Goal: Task Accomplishment & Management: Manage account settings

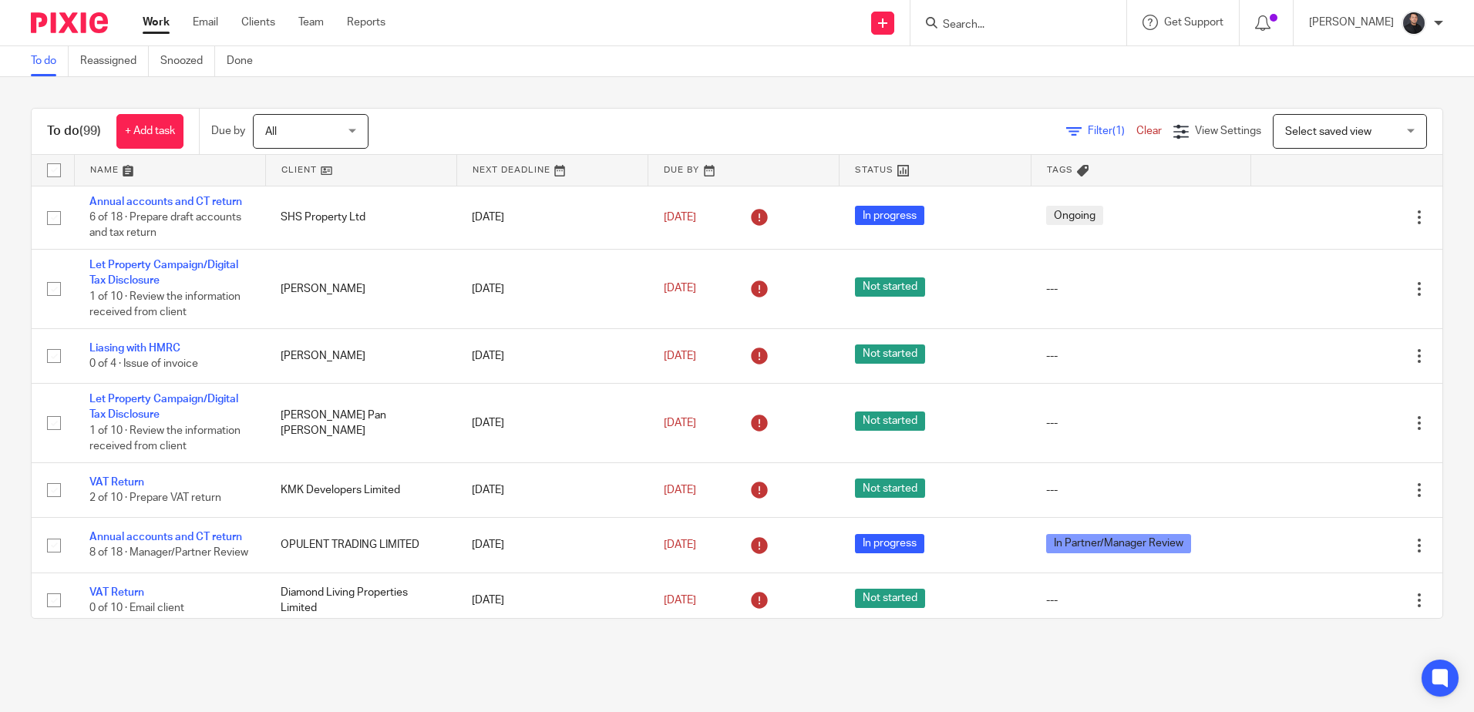
click at [1302, 133] on span "Select saved view" at bounding box center [1328, 131] width 86 height 11
click at [1201, 131] on span "View Settings" at bounding box center [1228, 131] width 66 height 11
click at [1215, 177] on icon at bounding box center [1216, 177] width 15 height 15
click at [1110, 236] on span "Manage saved views" at bounding box center [1132, 234] width 99 height 11
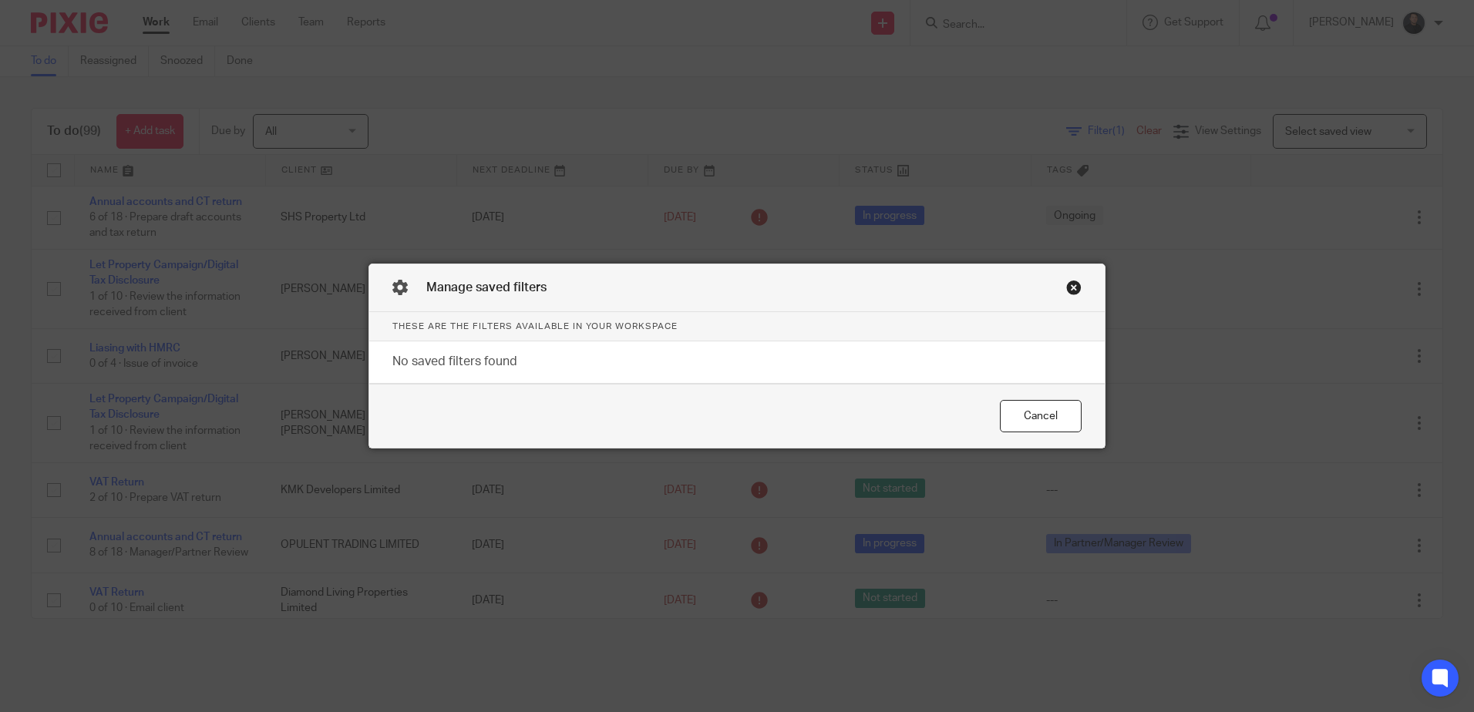
click at [1070, 287] on div "Close this dialog window" at bounding box center [1073, 287] width 15 height 15
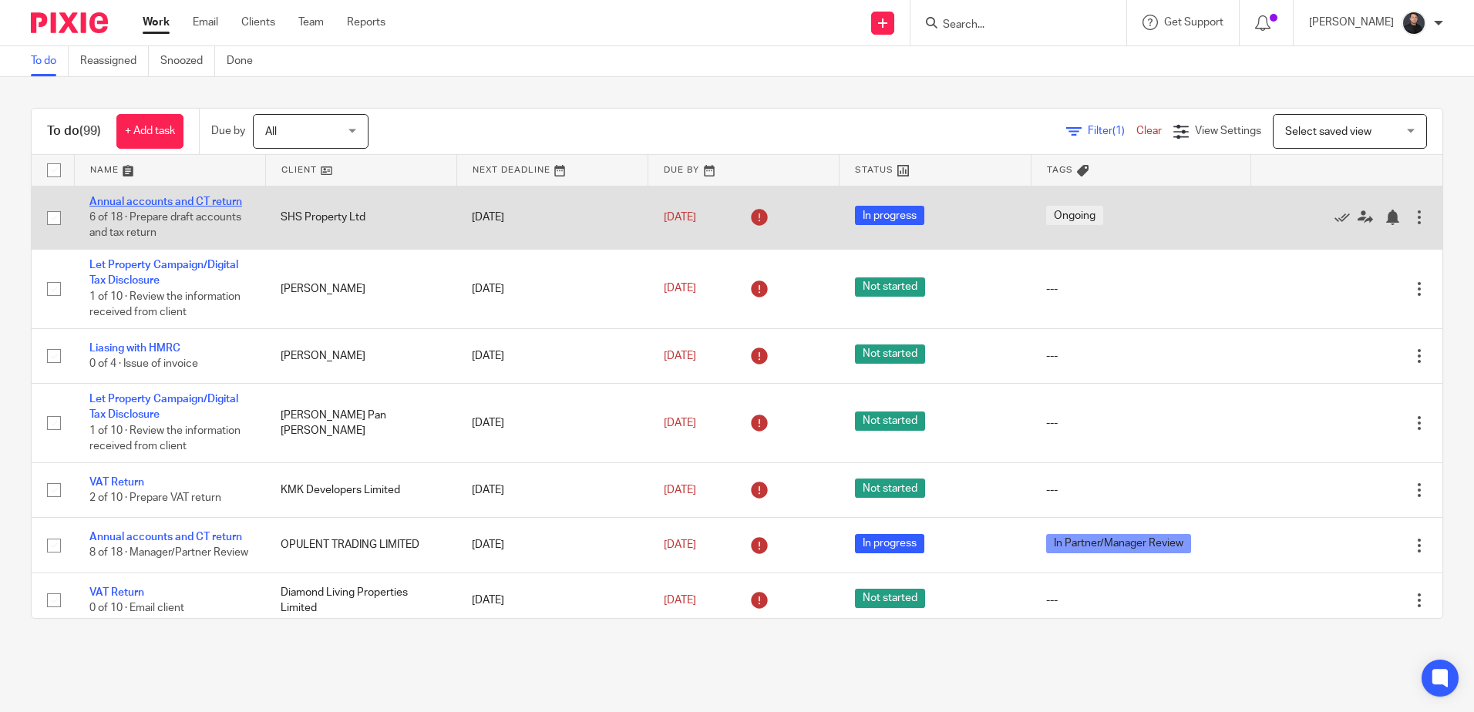
click at [177, 206] on link "Annual accounts and CT return" at bounding box center [165, 202] width 153 height 11
click at [131, 200] on link "Annual accounts and CT return" at bounding box center [165, 202] width 153 height 11
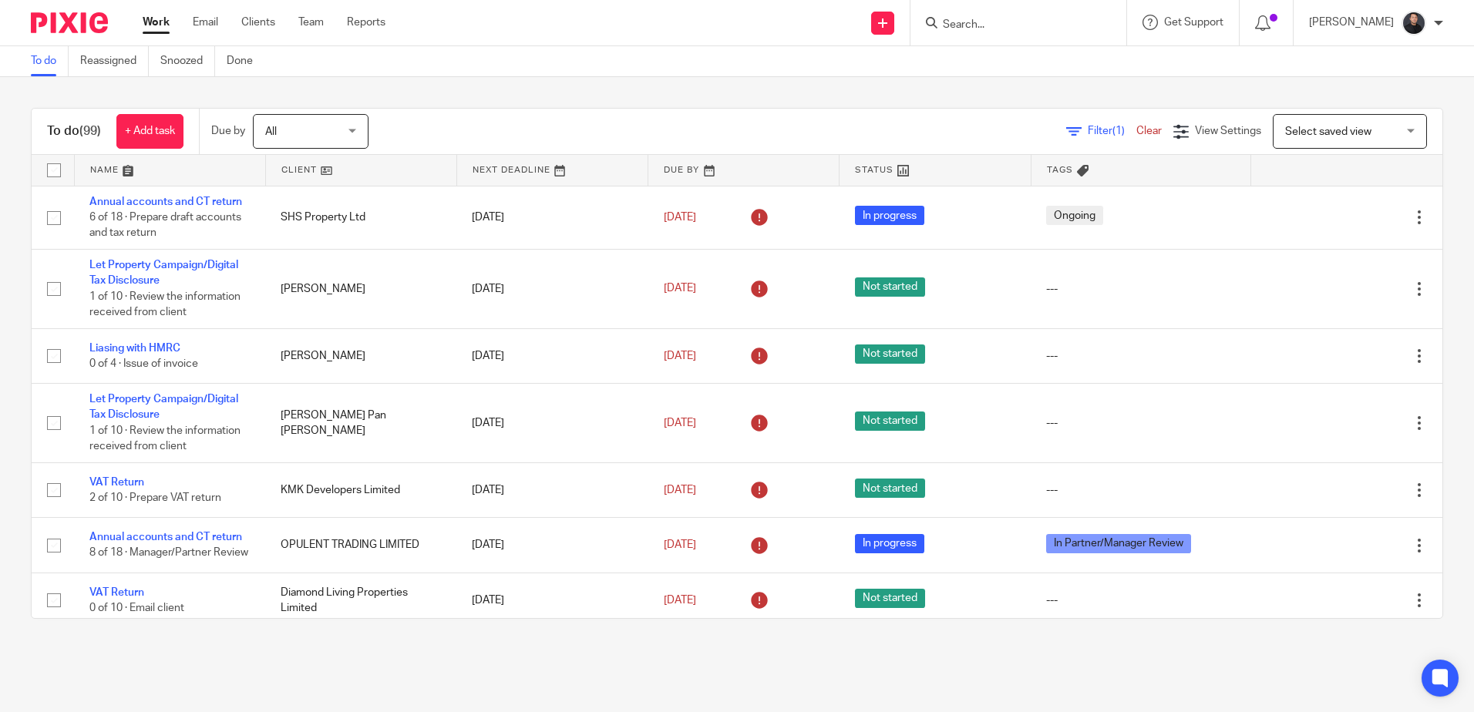
click at [903, 79] on div "To do (99) + Add task Due by All All Today Tomorrow This week Next week This mo…" at bounding box center [737, 363] width 1474 height 573
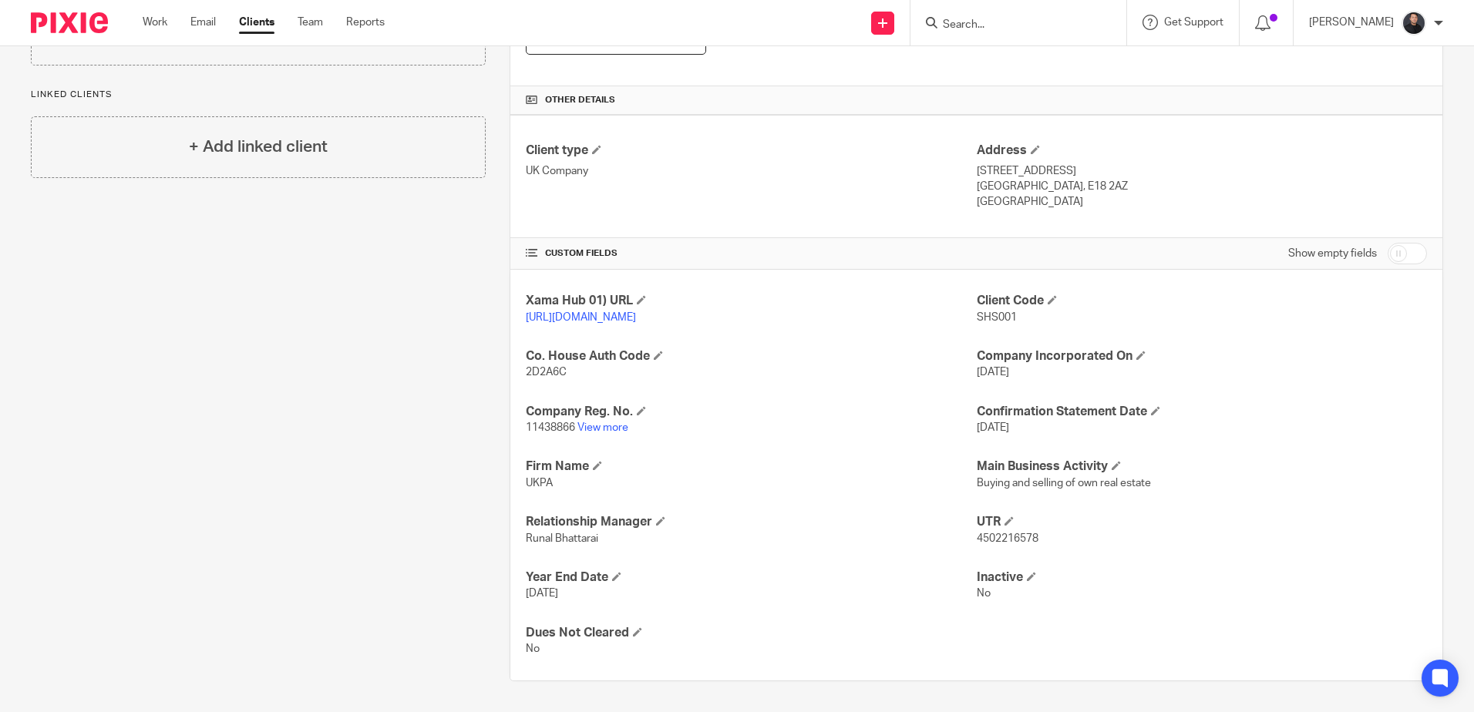
scroll to position [107, 0]
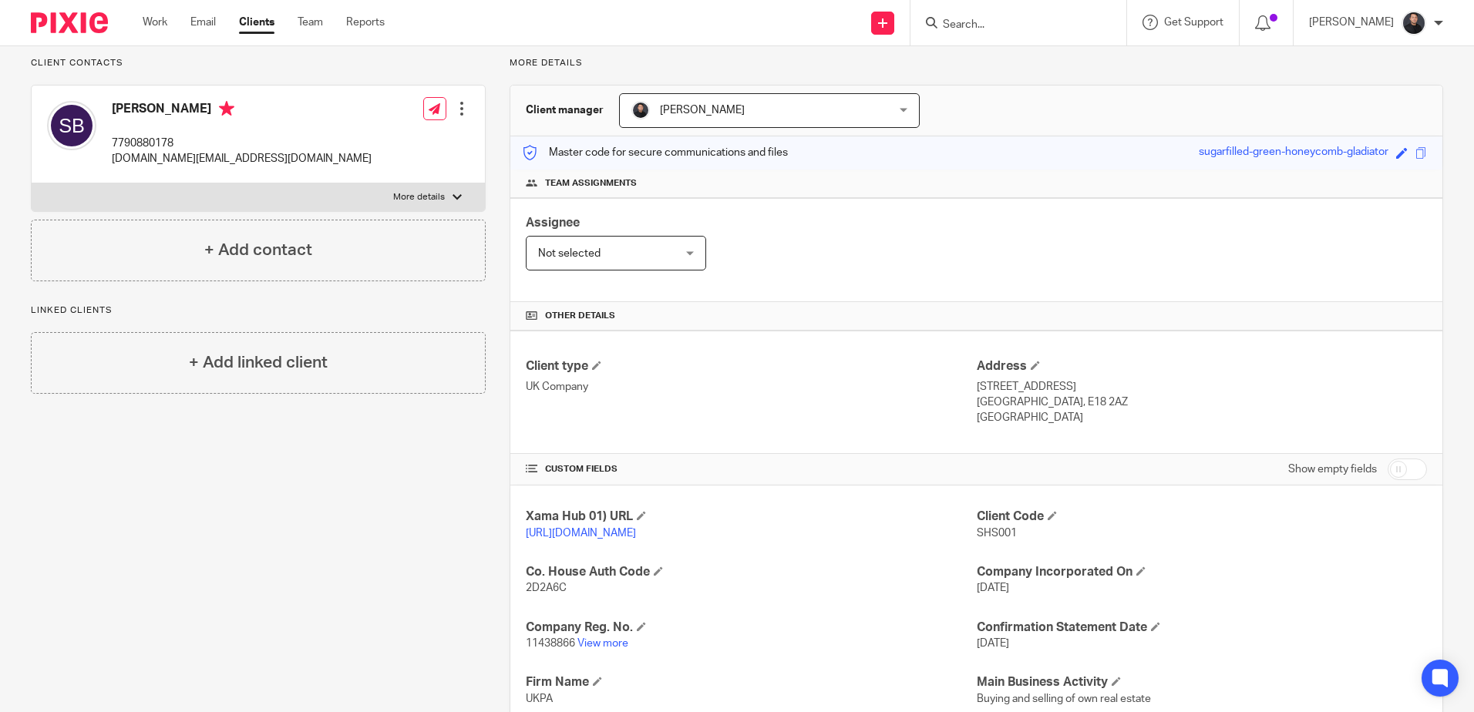
click at [90, 25] on img at bounding box center [69, 22] width 77 height 21
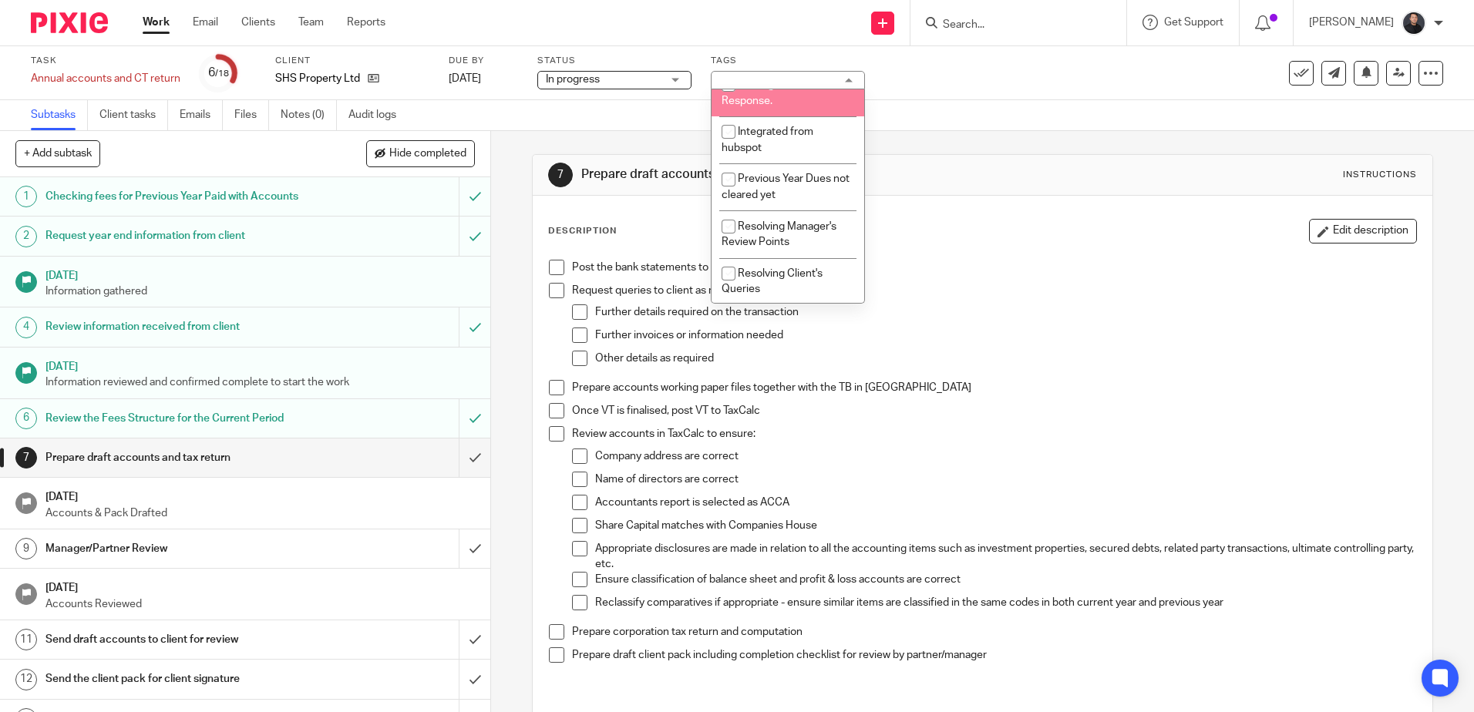
scroll to position [351, 0]
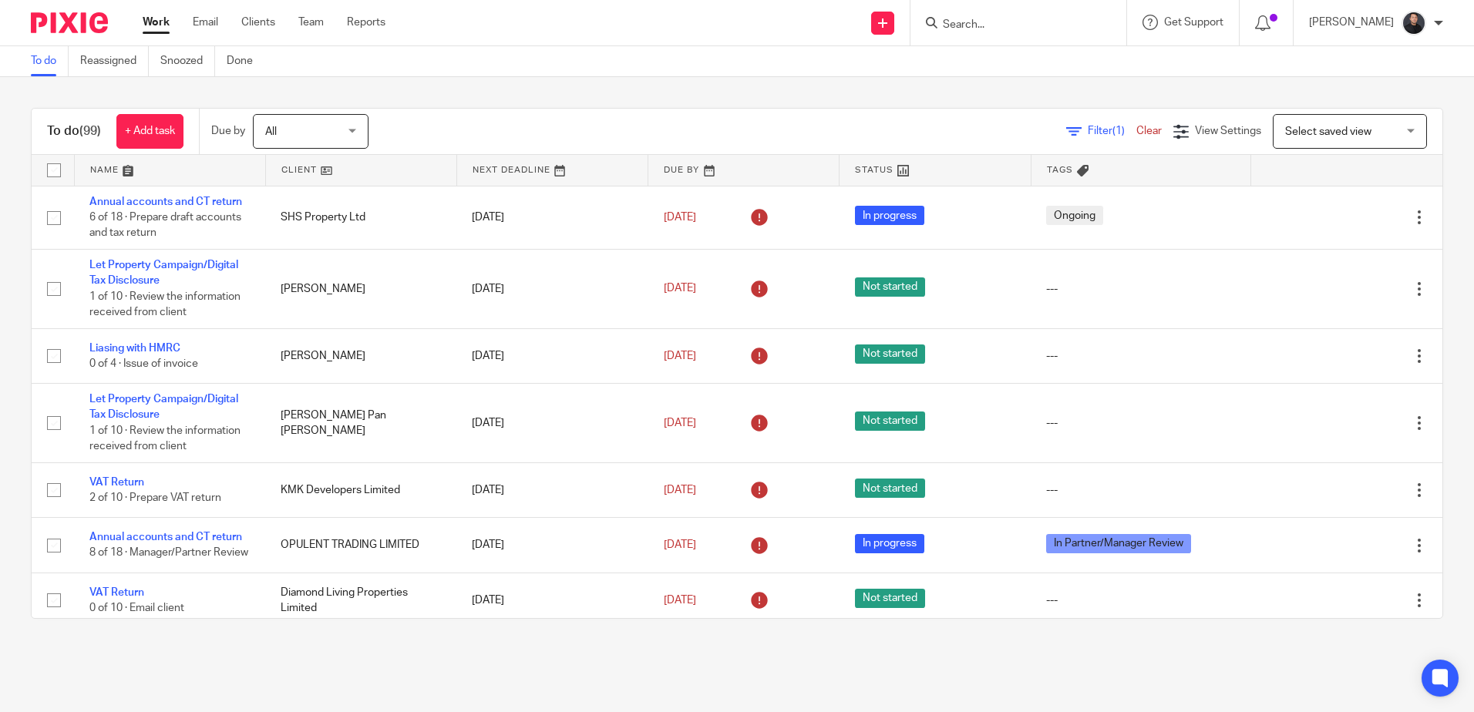
click at [1042, 27] on input "Search" at bounding box center [1010, 26] width 139 height 14
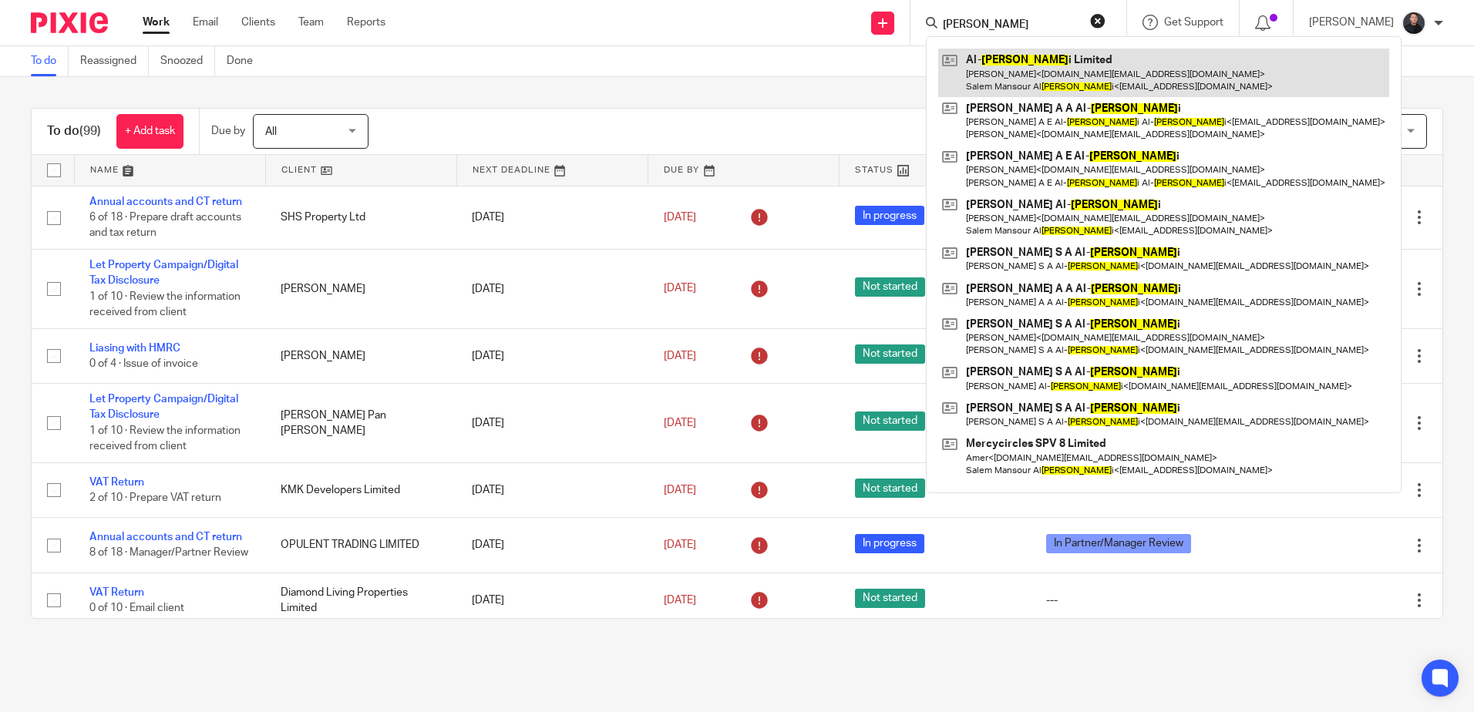
type input "al marr"
click at [1036, 63] on link at bounding box center [1163, 73] width 451 height 48
click at [1045, 80] on link at bounding box center [1163, 73] width 451 height 48
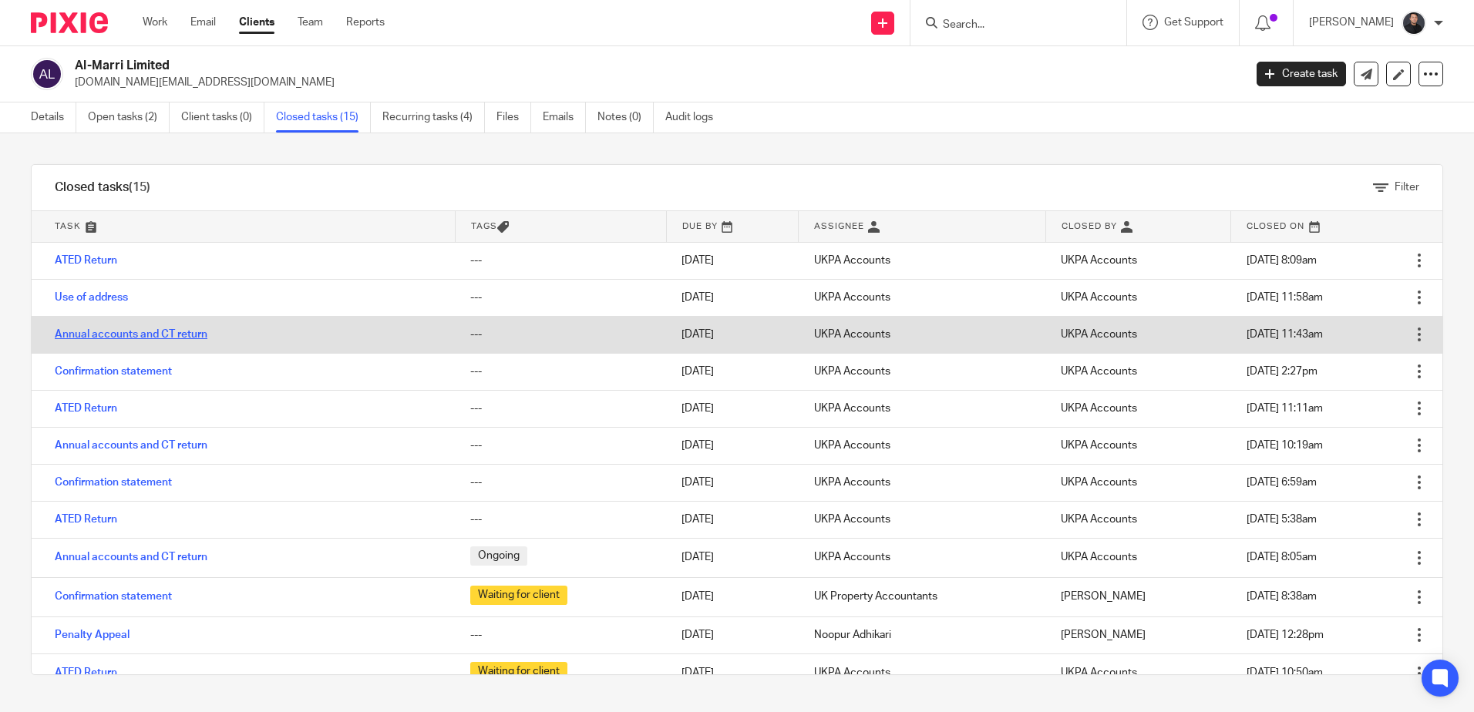
click at [140, 333] on link "Annual accounts and CT return" at bounding box center [131, 334] width 153 height 11
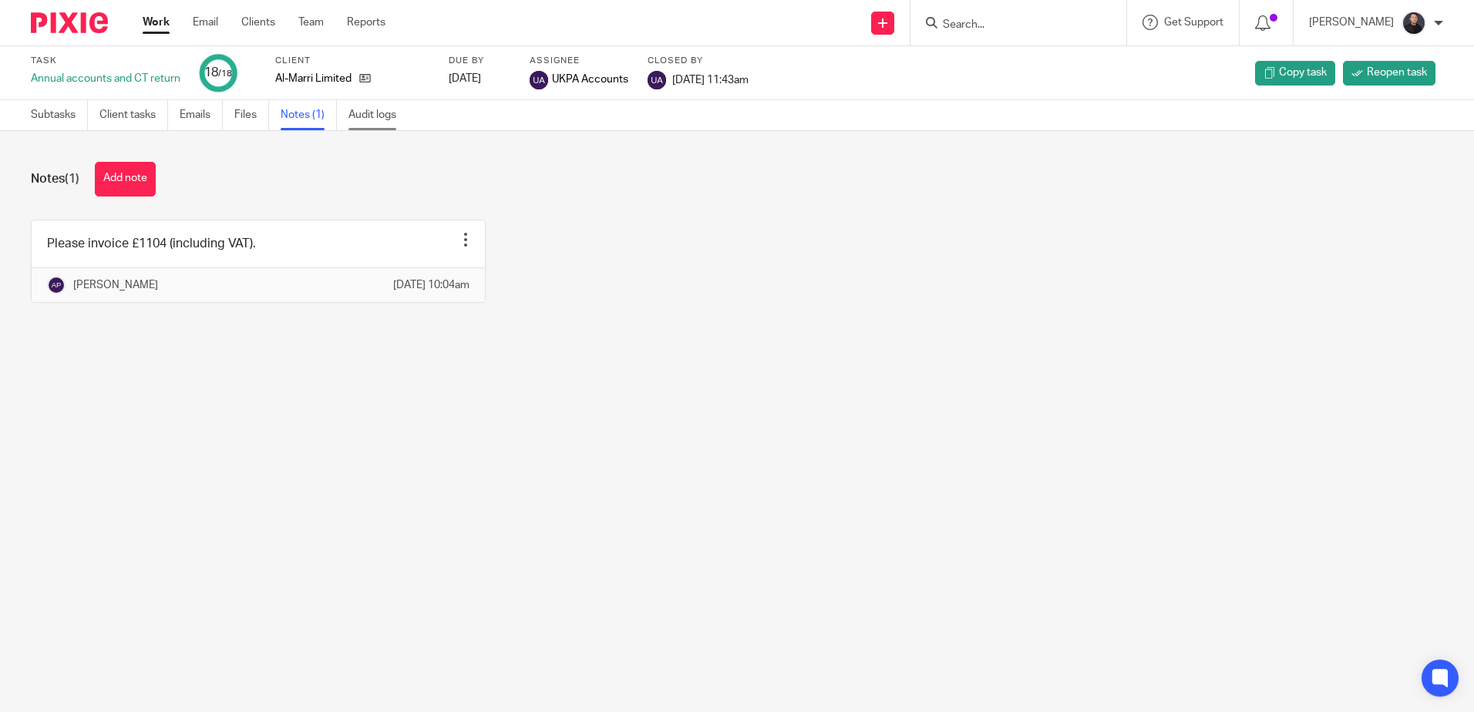
click at [372, 113] on link "Audit logs" at bounding box center [377, 115] width 59 height 30
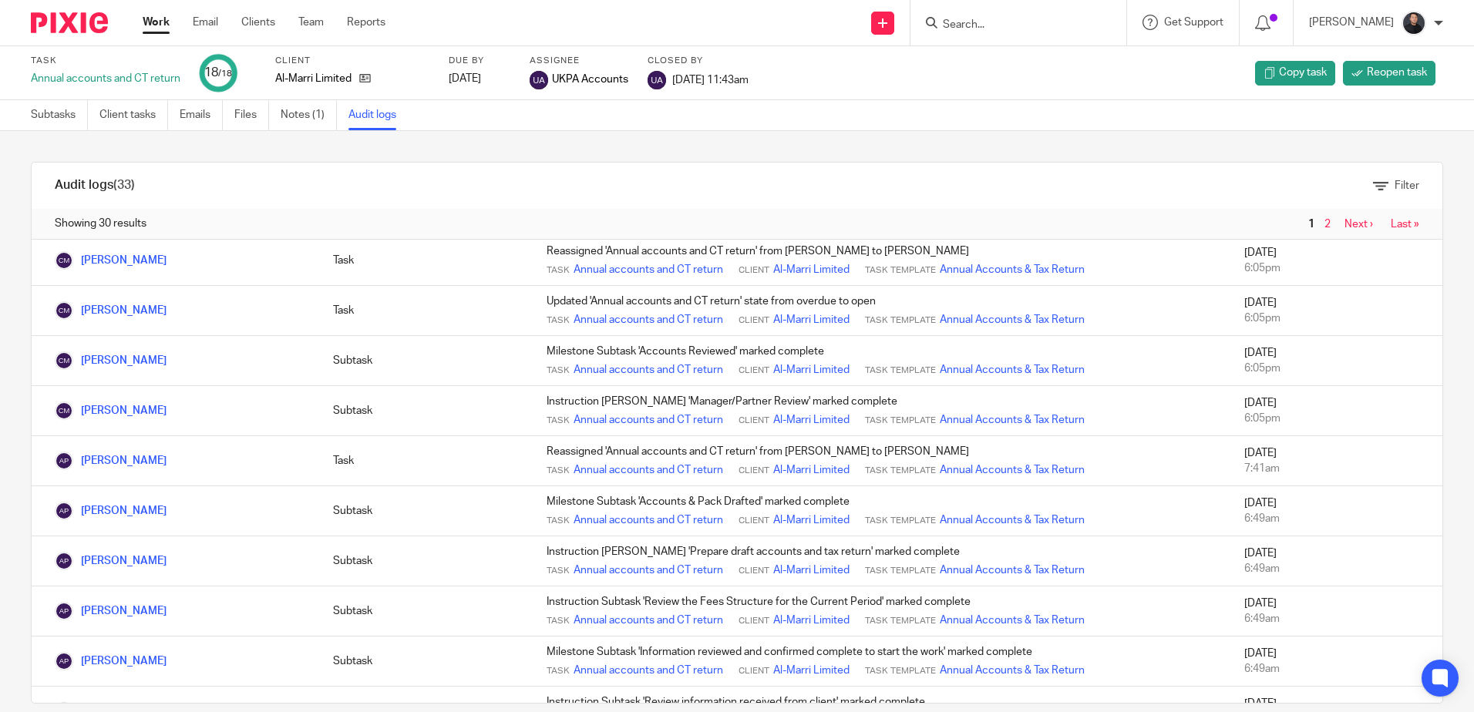
scroll to position [694, 0]
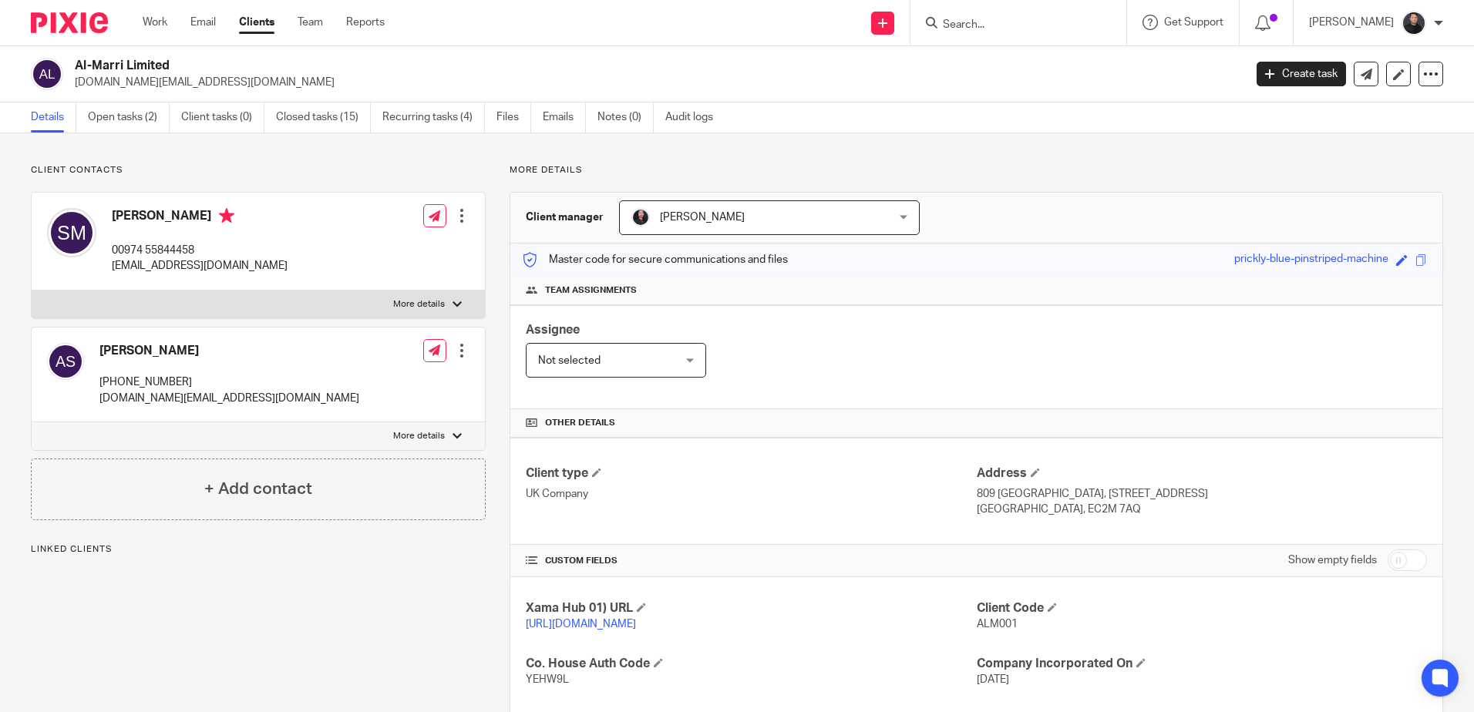
scroll to position [323, 0]
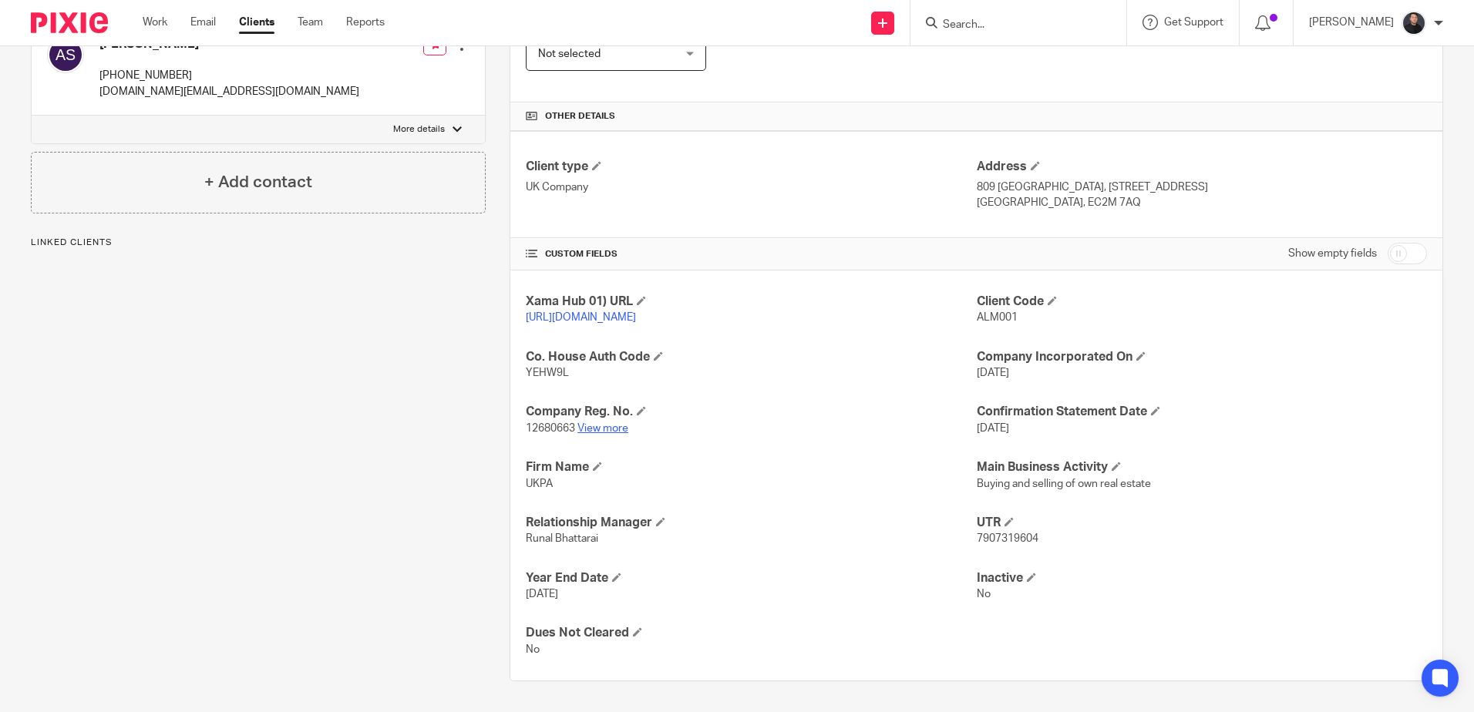
click at [611, 427] on link "View more" at bounding box center [602, 428] width 51 height 11
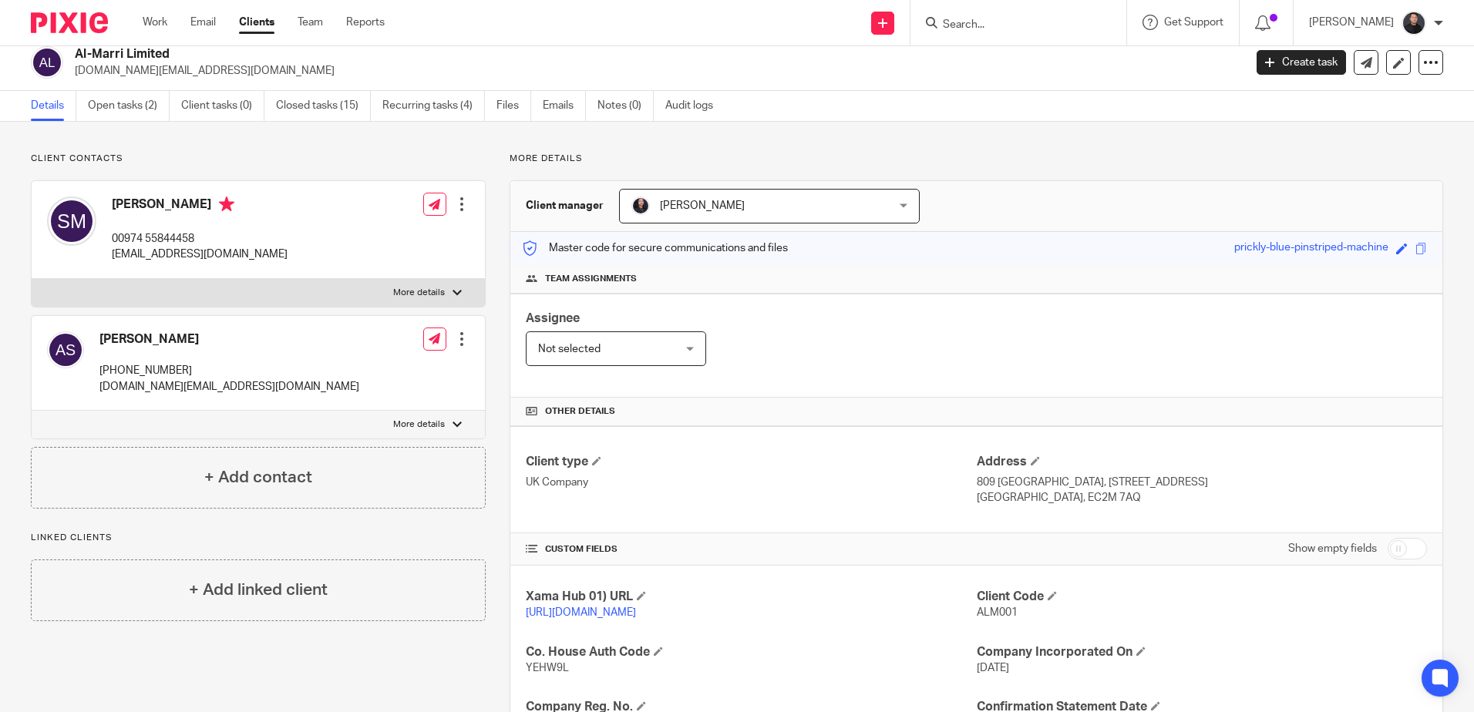
scroll to position [0, 0]
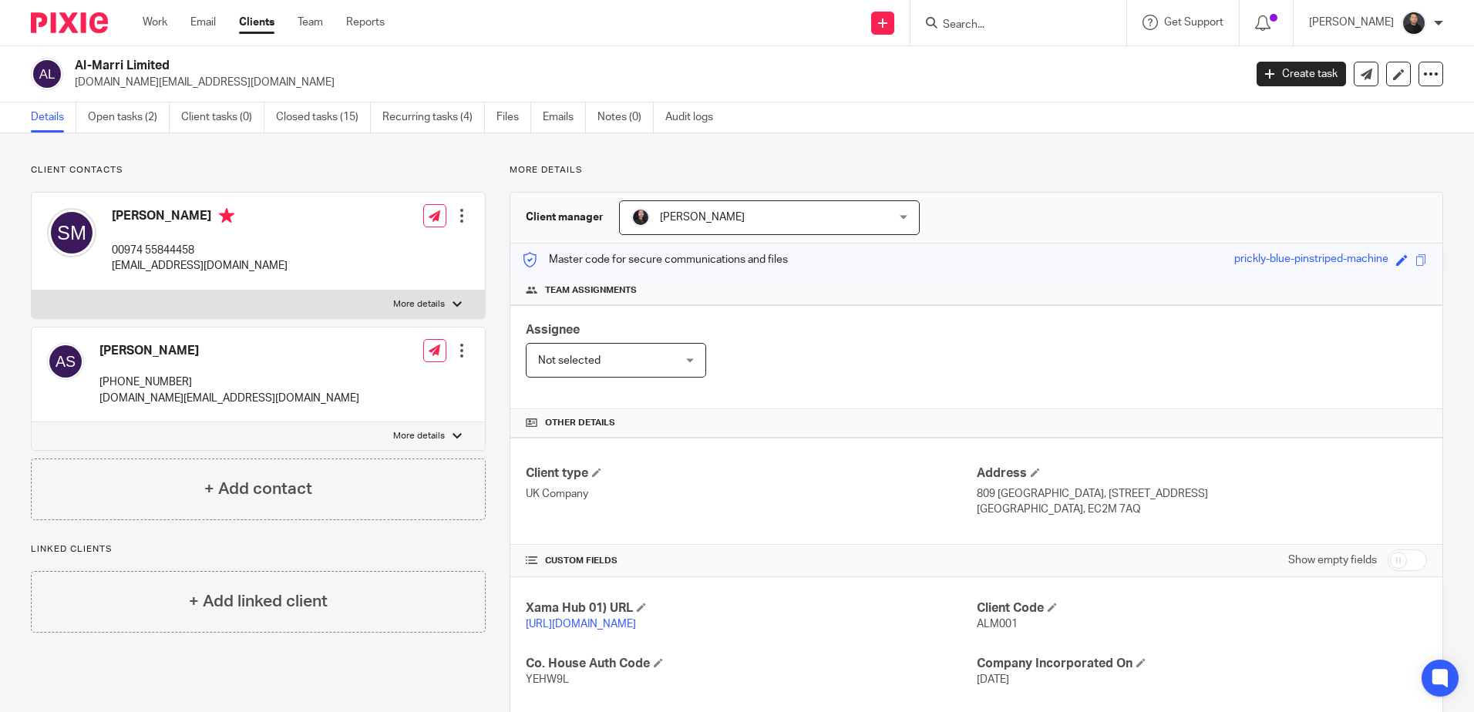
click at [1001, 31] on input "Search" at bounding box center [1010, 26] width 139 height 14
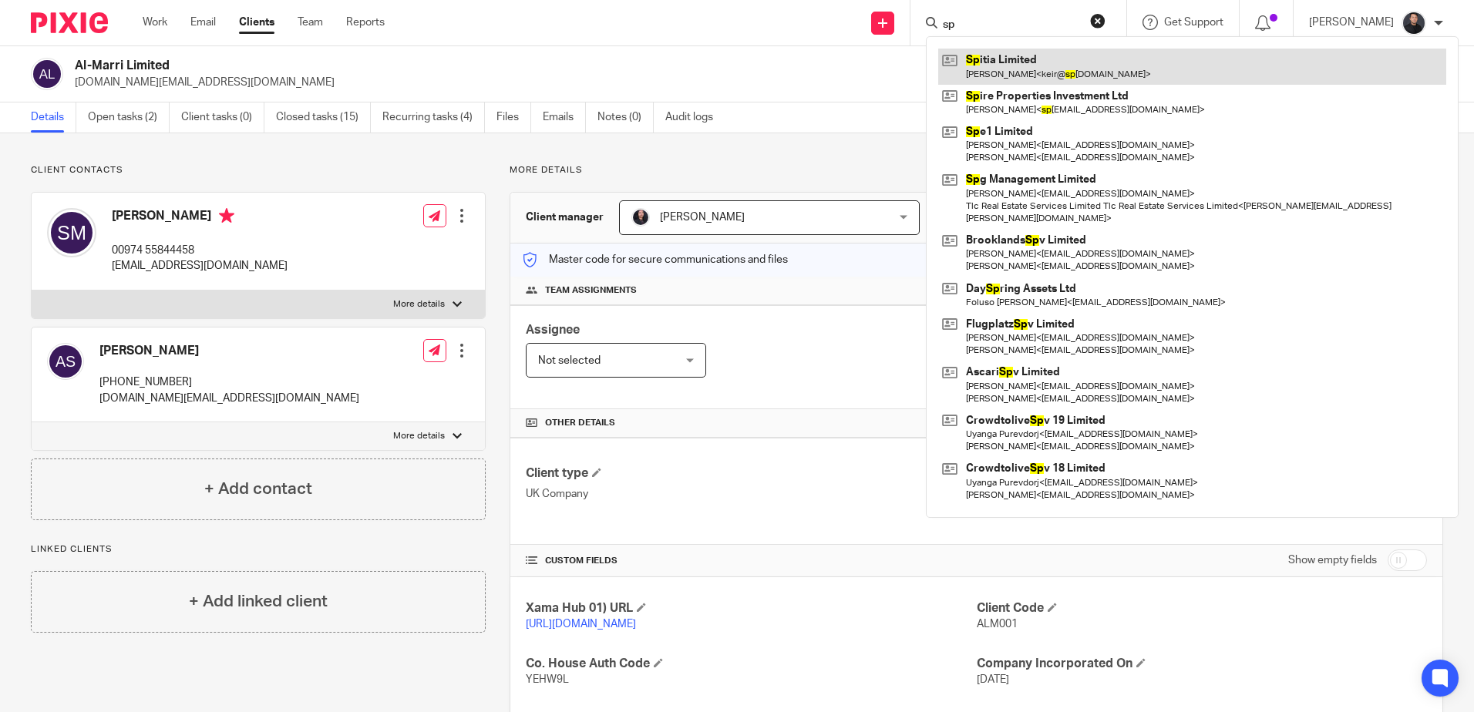
type input "sp"
click at [1018, 66] on link at bounding box center [1192, 66] width 508 height 35
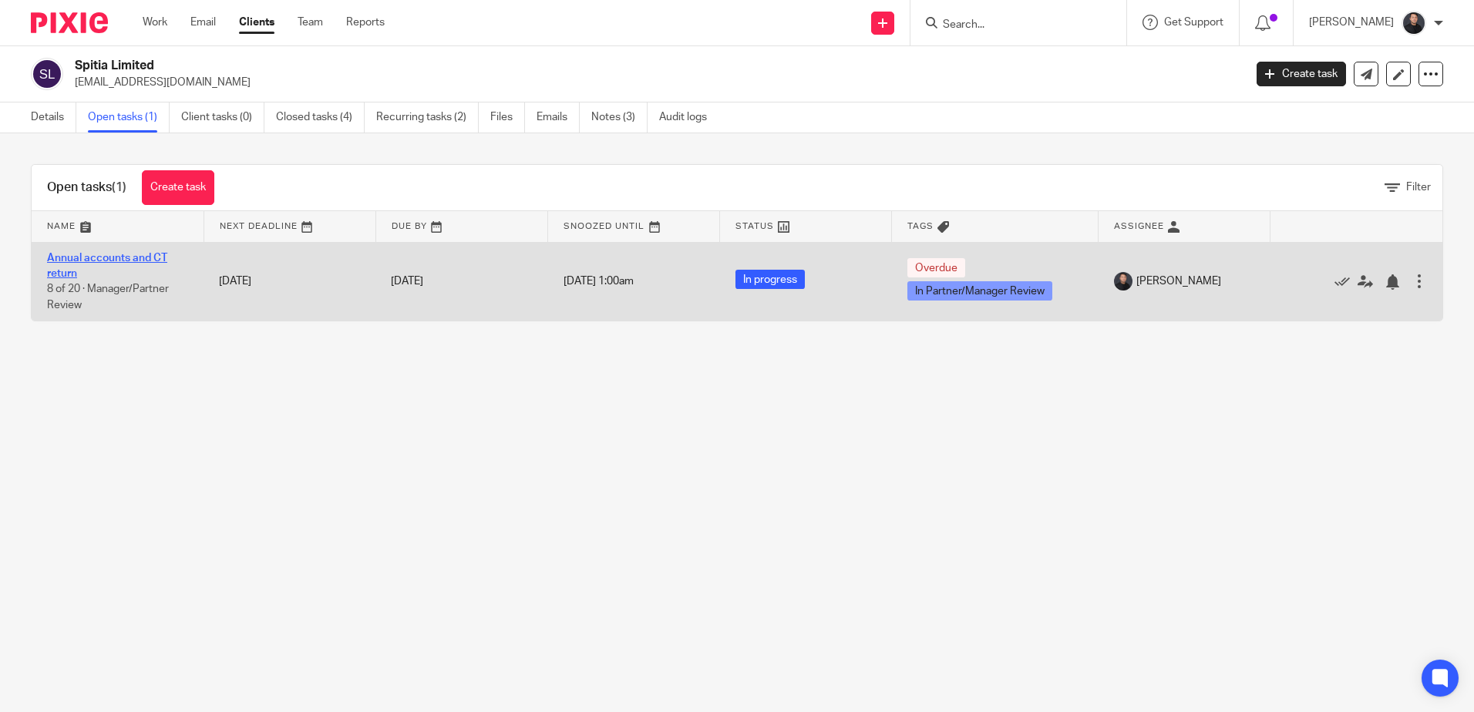
click at [112, 259] on link "Annual accounts and CT return" at bounding box center [107, 266] width 120 height 26
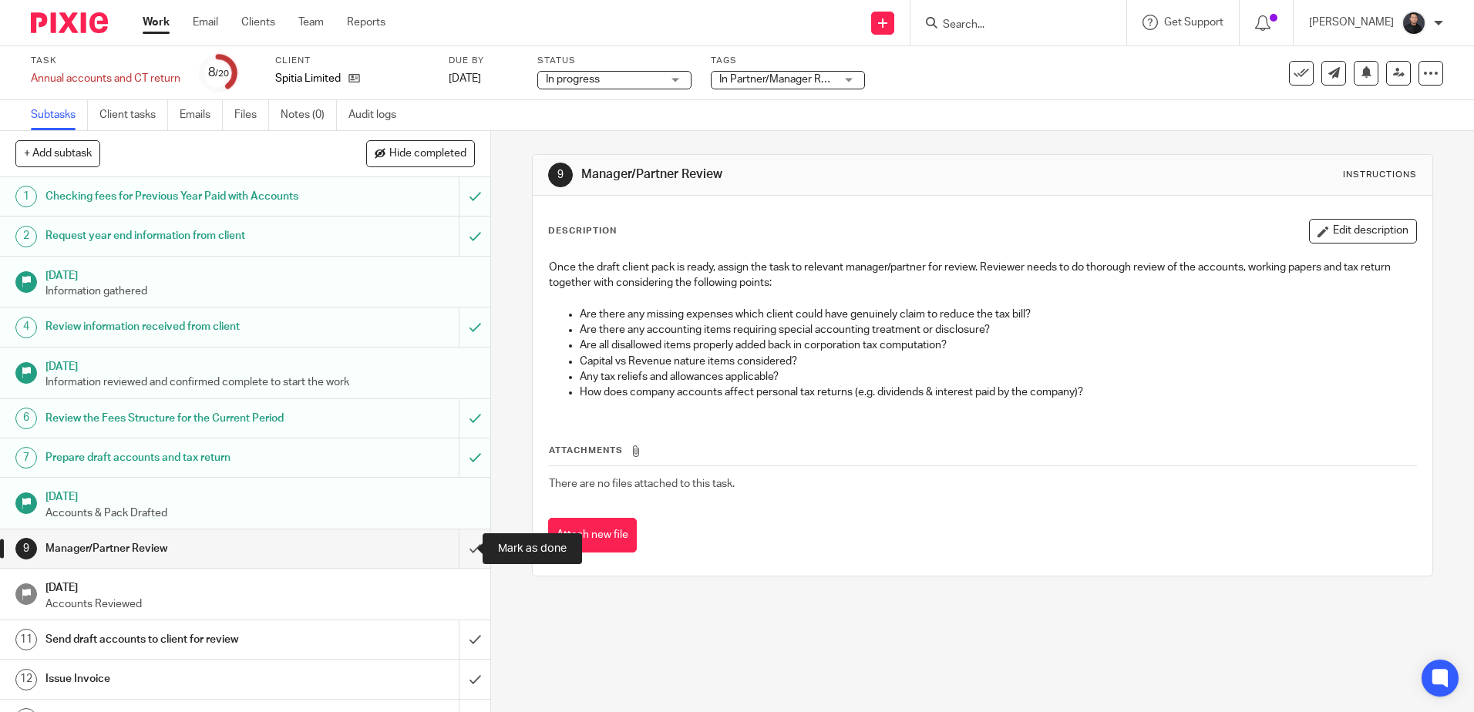
click at [454, 547] on input "submit" at bounding box center [245, 549] width 490 height 39
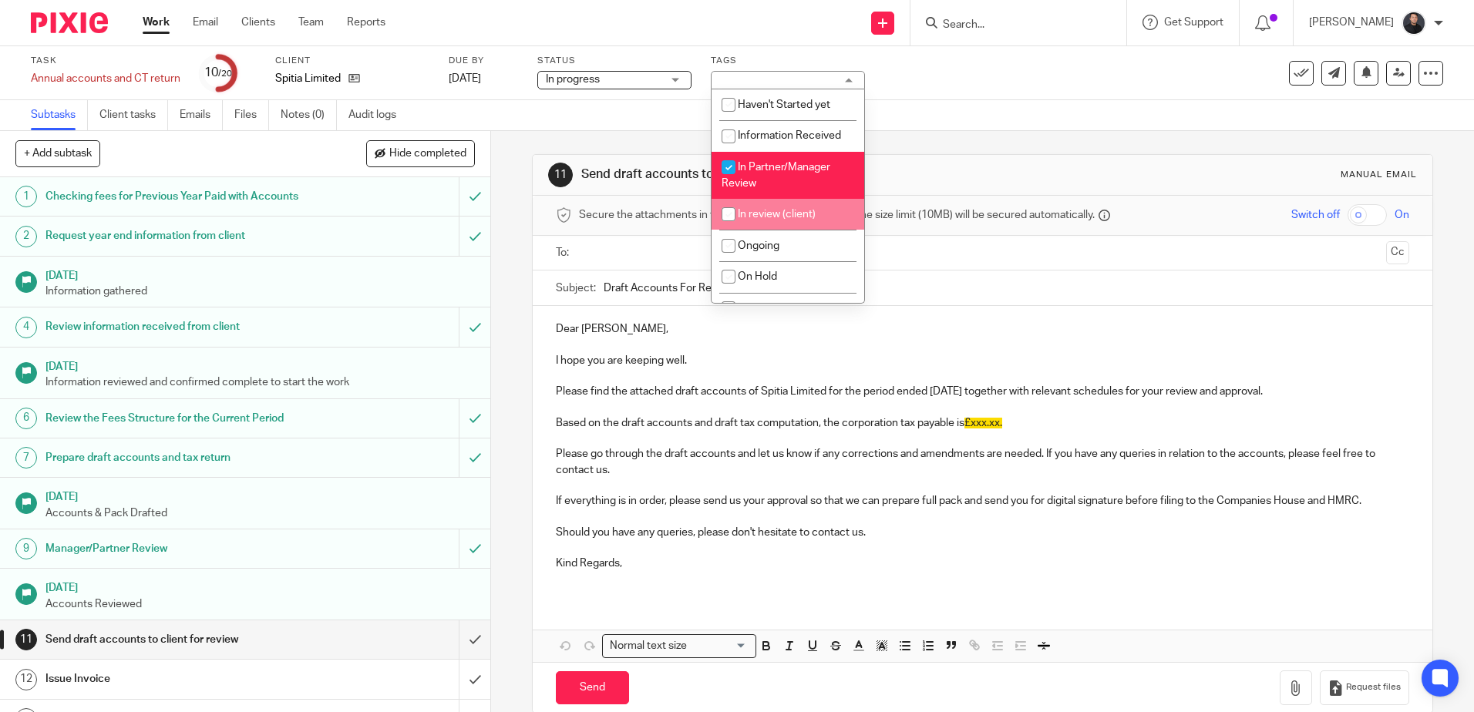
click at [762, 170] on span "In Partner/Manager Review" at bounding box center [776, 175] width 109 height 27
checkbox input "false"
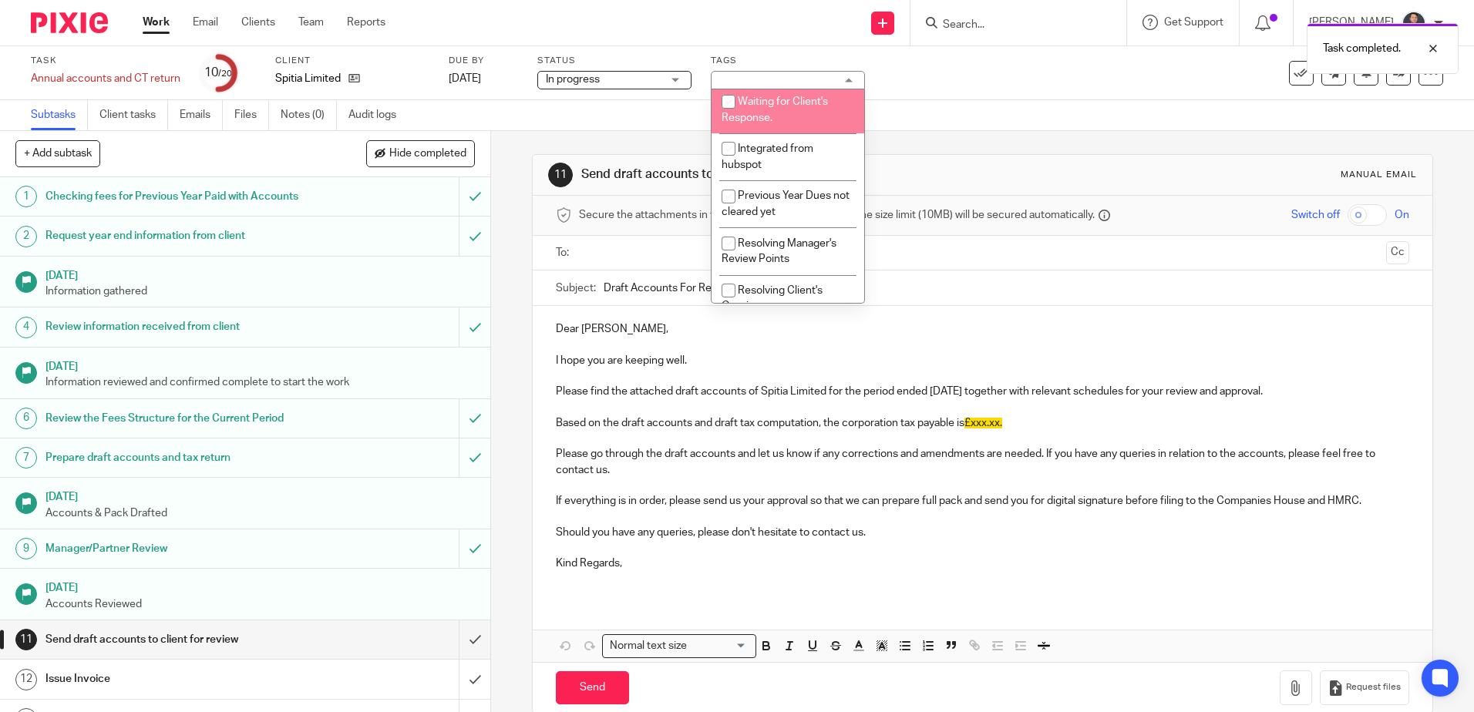
scroll to position [351, 0]
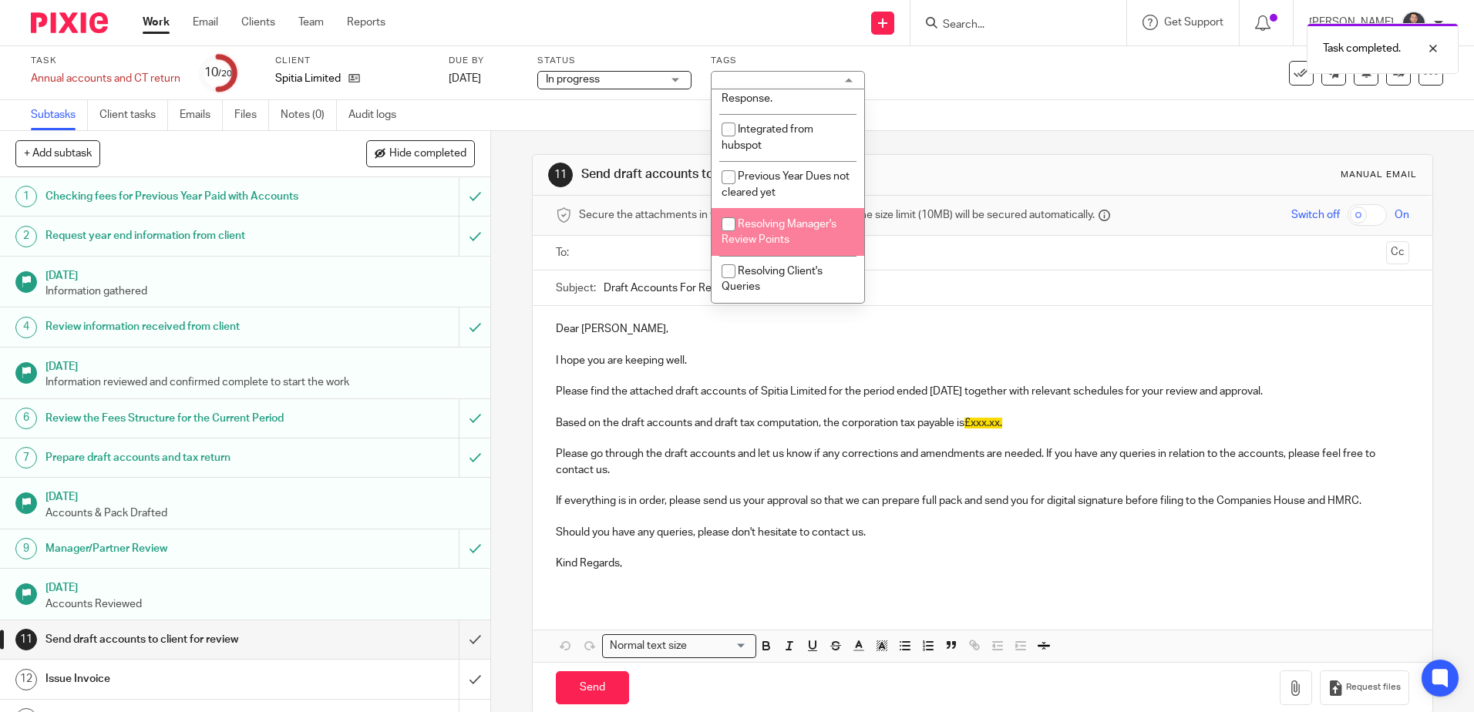
click at [799, 246] on li "Resolving Manager's Review Points" at bounding box center [788, 231] width 153 height 47
checkbox input "true"
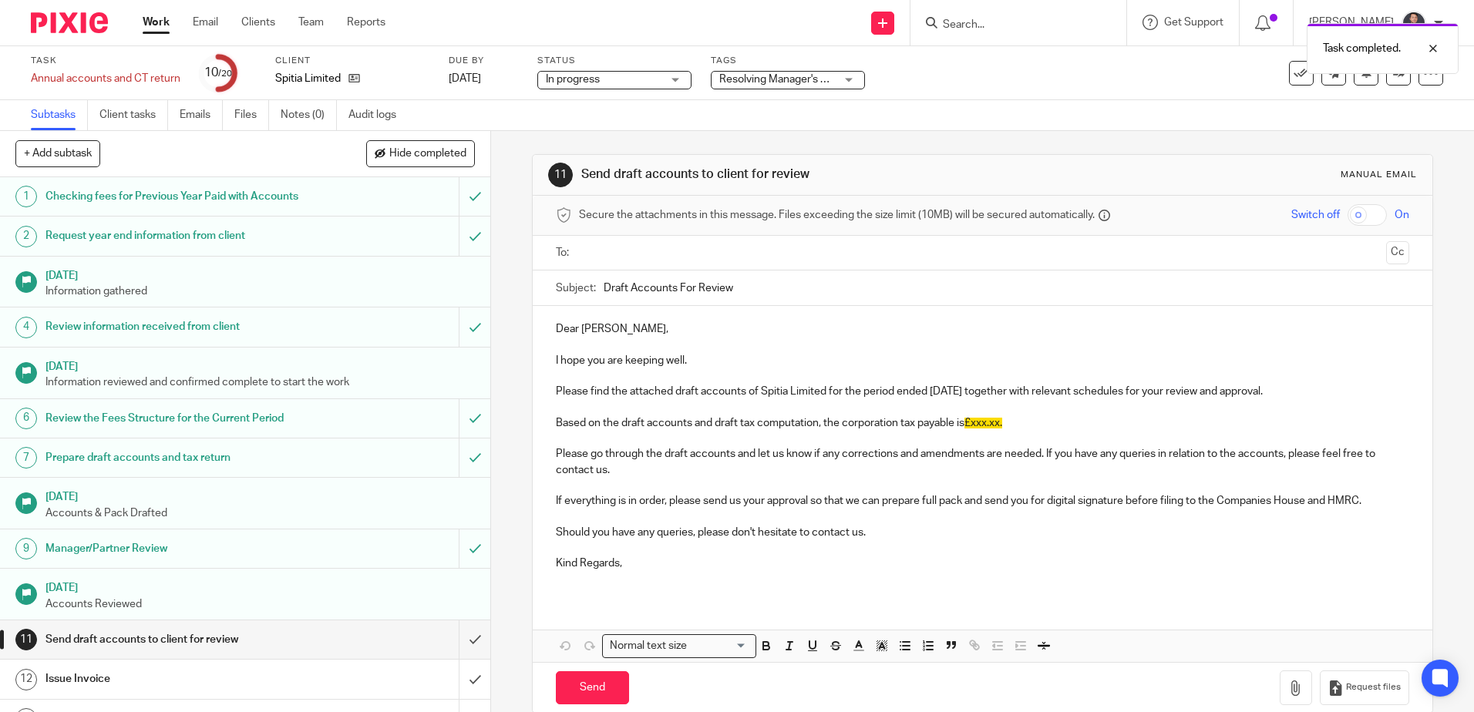
click at [944, 123] on div "Subtasks Client tasks Emails Files Notes (0) Audit logs" at bounding box center [737, 115] width 1474 height 31
click at [1393, 72] on icon at bounding box center [1399, 73] width 12 height 12
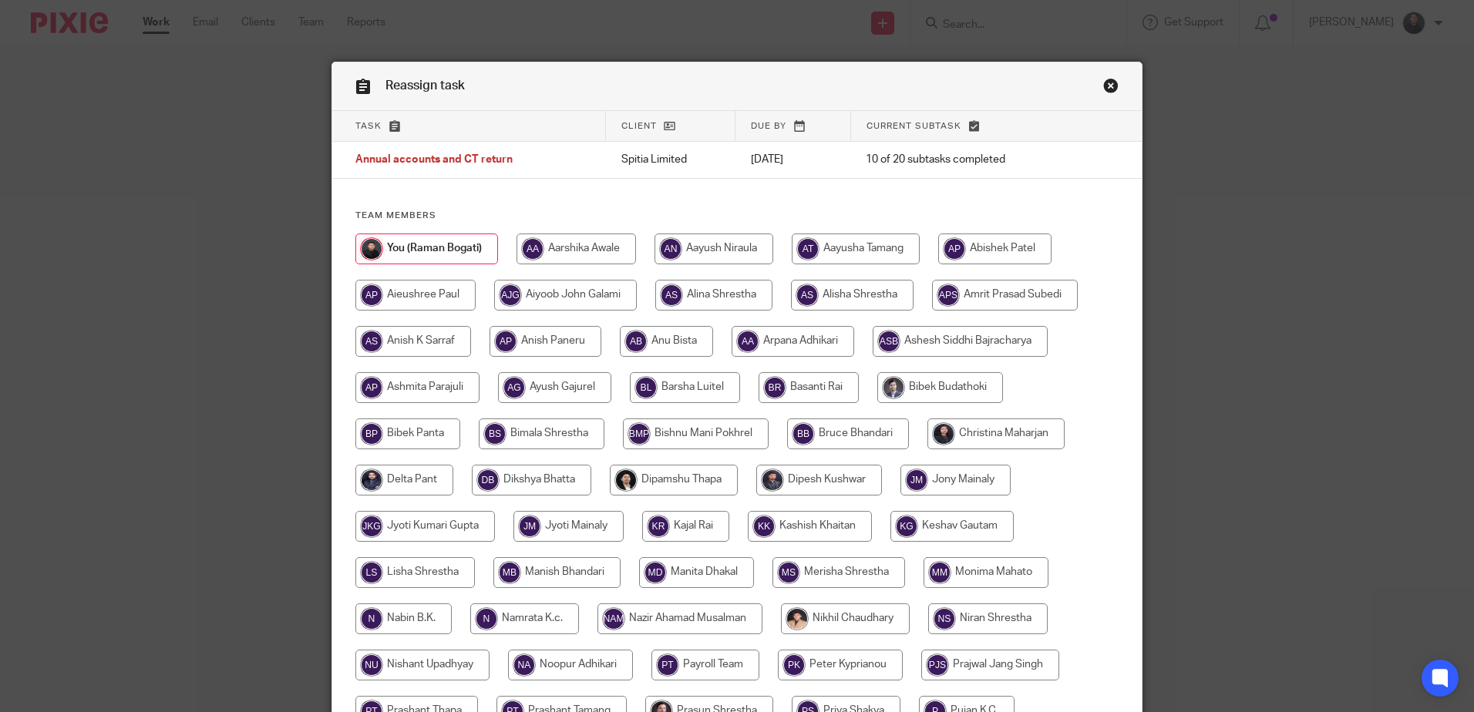
click at [702, 480] on input "radio" at bounding box center [674, 480] width 128 height 31
radio input "true"
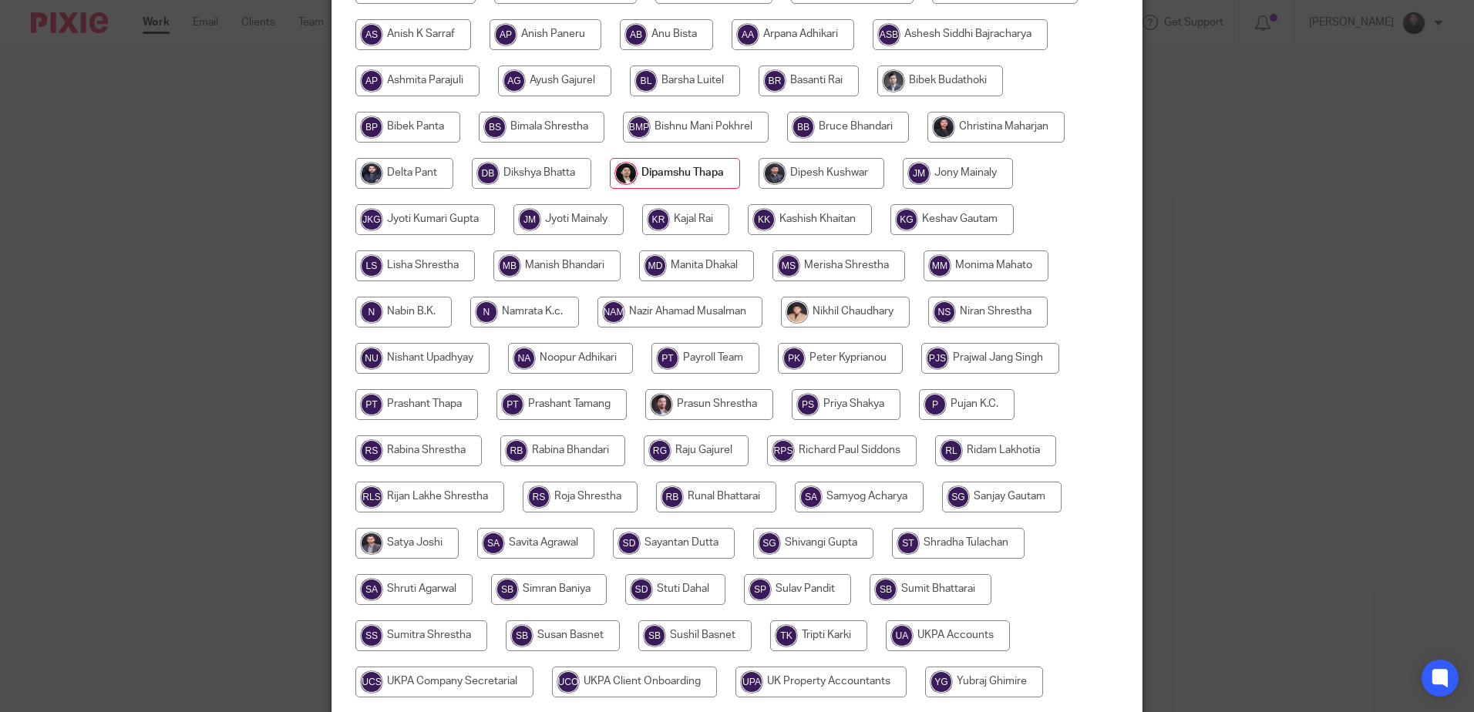
scroll to position [481, 0]
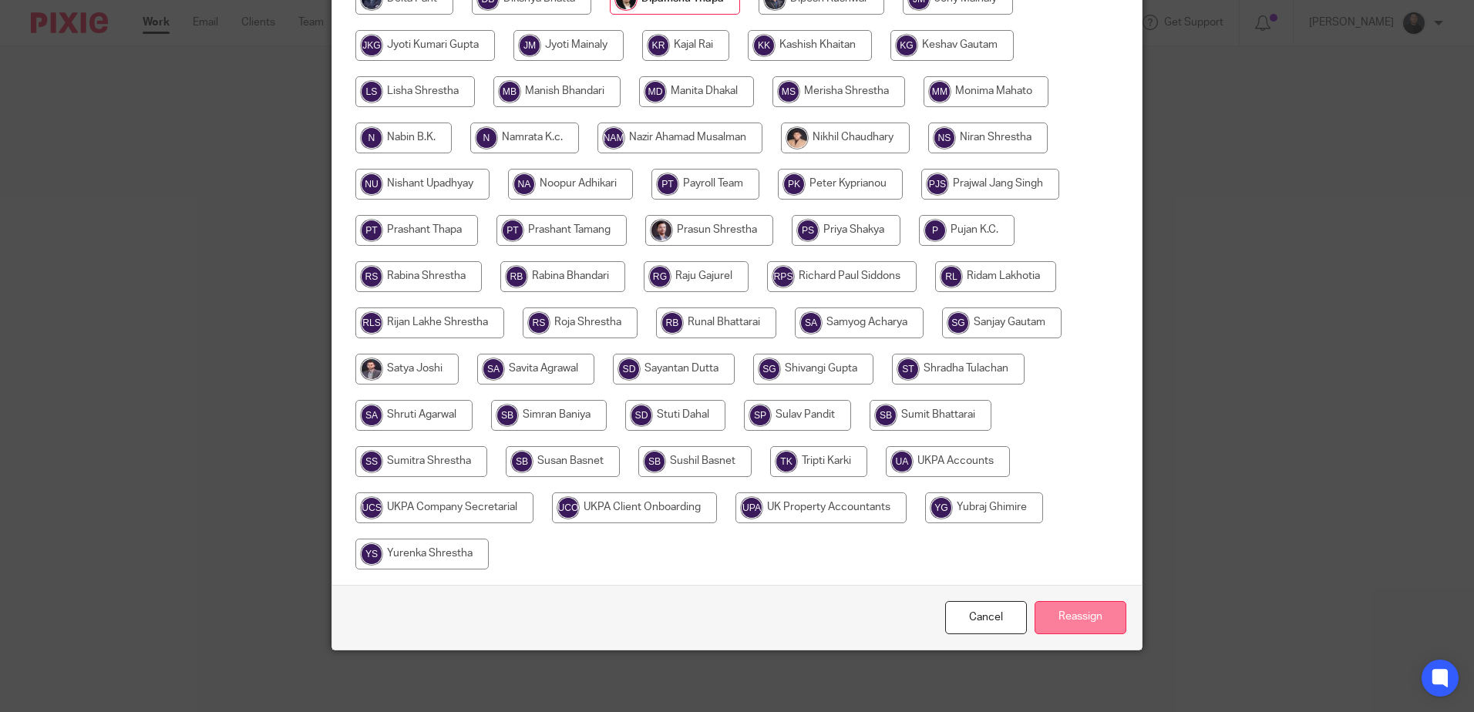
click at [1060, 623] on input "Reassign" at bounding box center [1081, 617] width 92 height 33
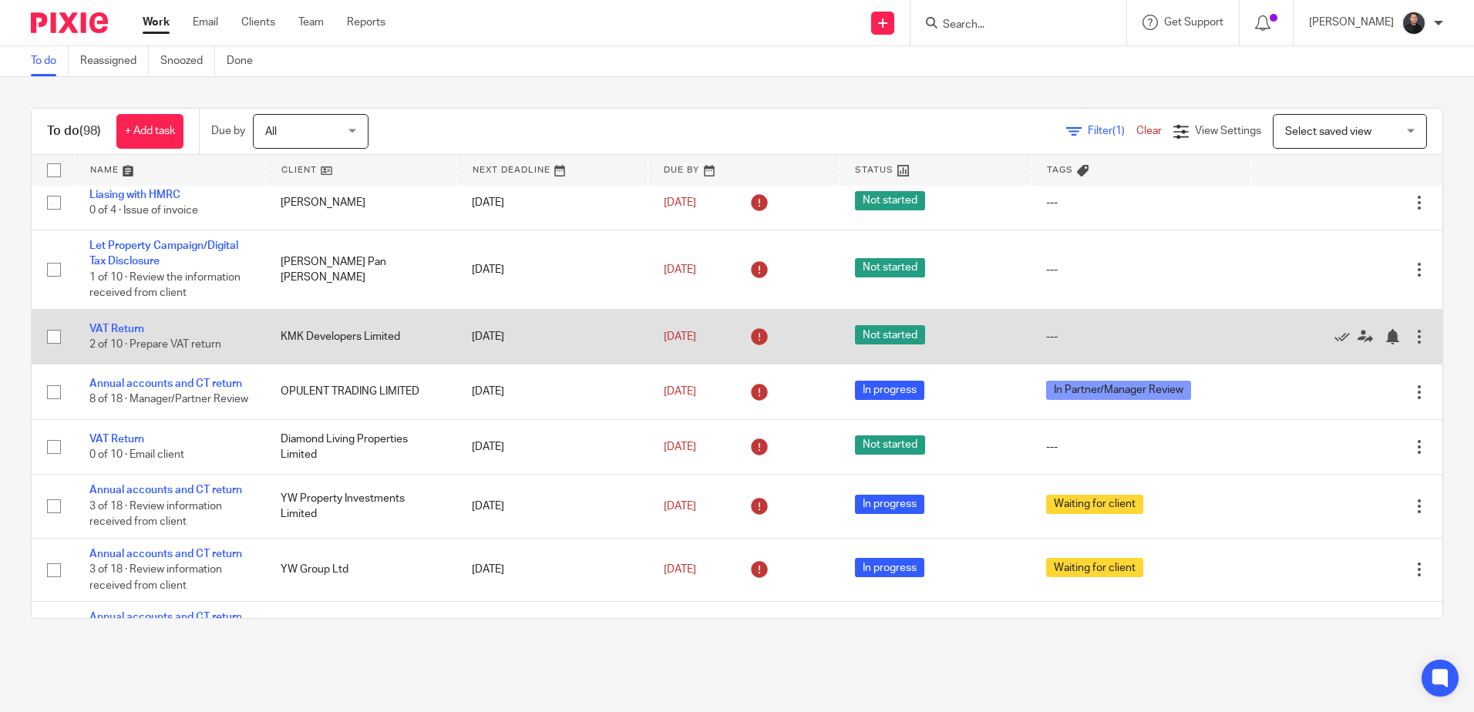
scroll to position [154, 0]
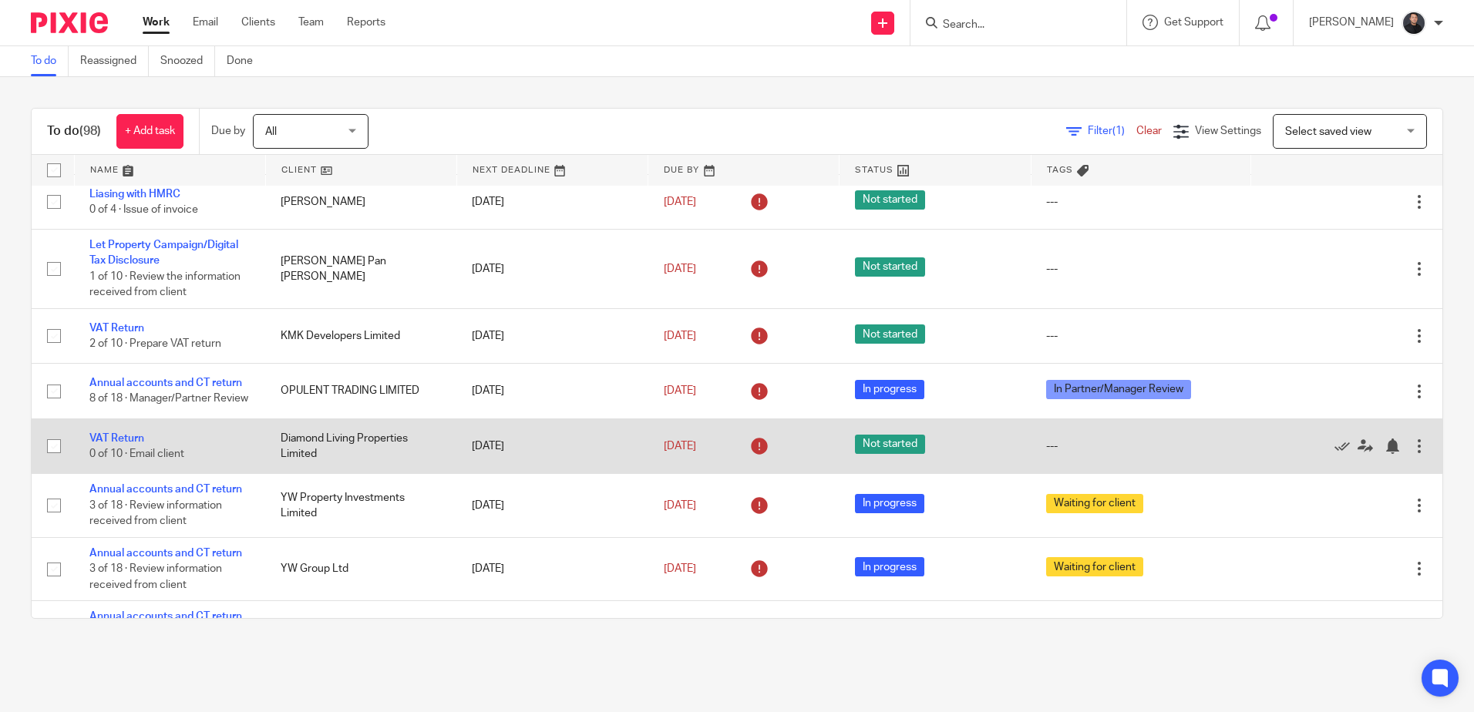
drag, startPoint x: 99, startPoint y: 444, endPoint x: 115, endPoint y: 440, distance: 16.6
click at [99, 444] on link "VAT Return" at bounding box center [116, 438] width 55 height 11
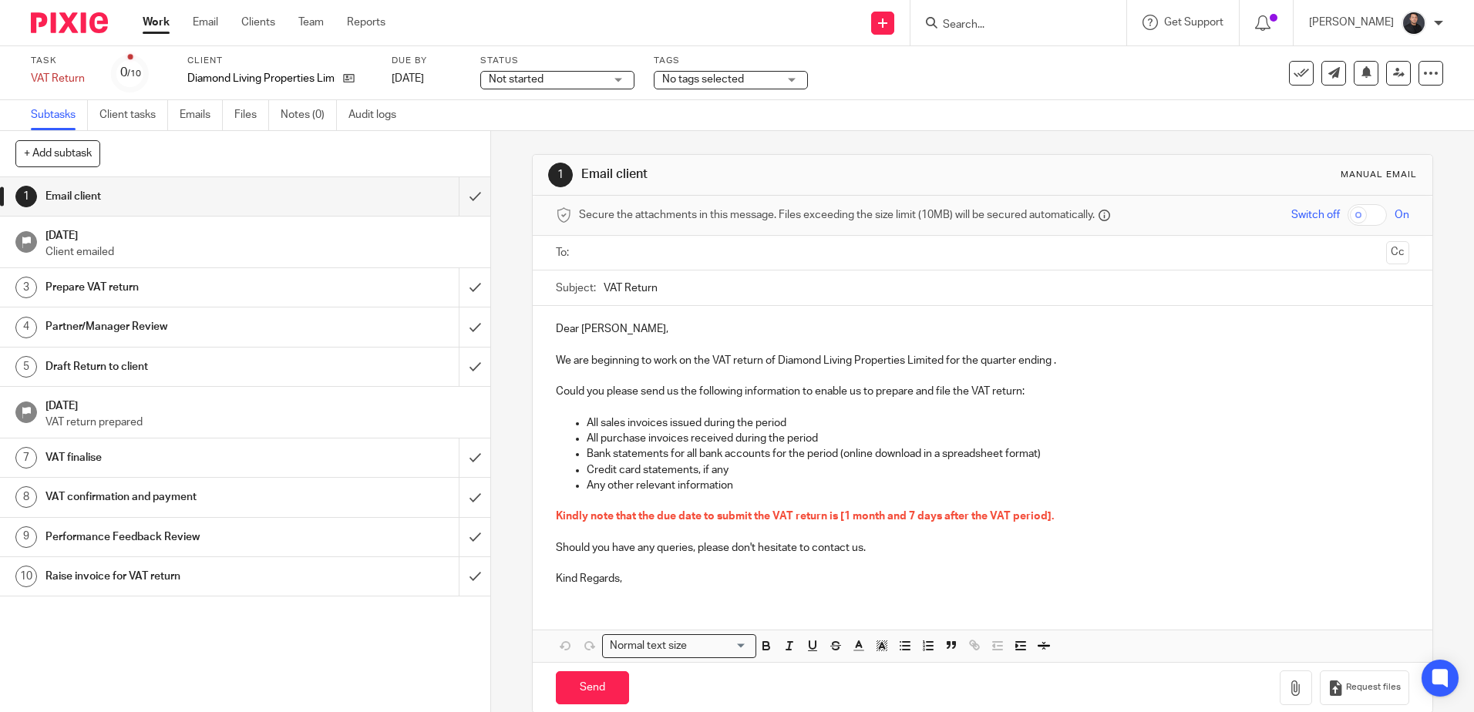
click at [1123, 375] on p at bounding box center [982, 376] width 853 height 15
click at [1074, 358] on p "We are beginning to work on the VAT return of Diamond Living Properties Limited…" at bounding box center [982, 360] width 853 height 15
click at [651, 252] on input "text" at bounding box center [981, 253] width 795 height 18
click at [660, 325] on p "Dear Richard," at bounding box center [982, 332] width 853 height 15
click at [1069, 522] on p "Kindly note that the due date to submit the VAT return is [1 month and 7 days a…" at bounding box center [982, 520] width 853 height 15
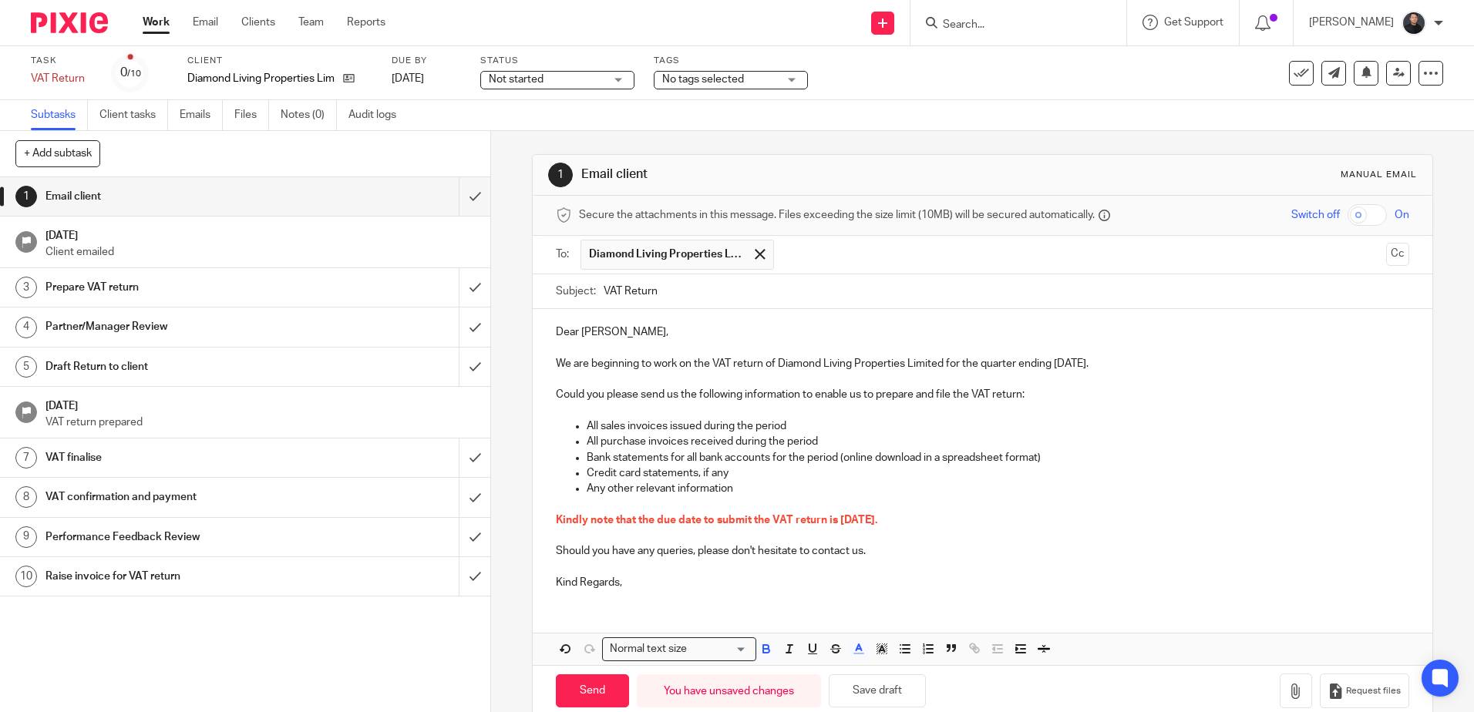
click at [690, 588] on p "Kind Regards," at bounding box center [982, 582] width 853 height 15
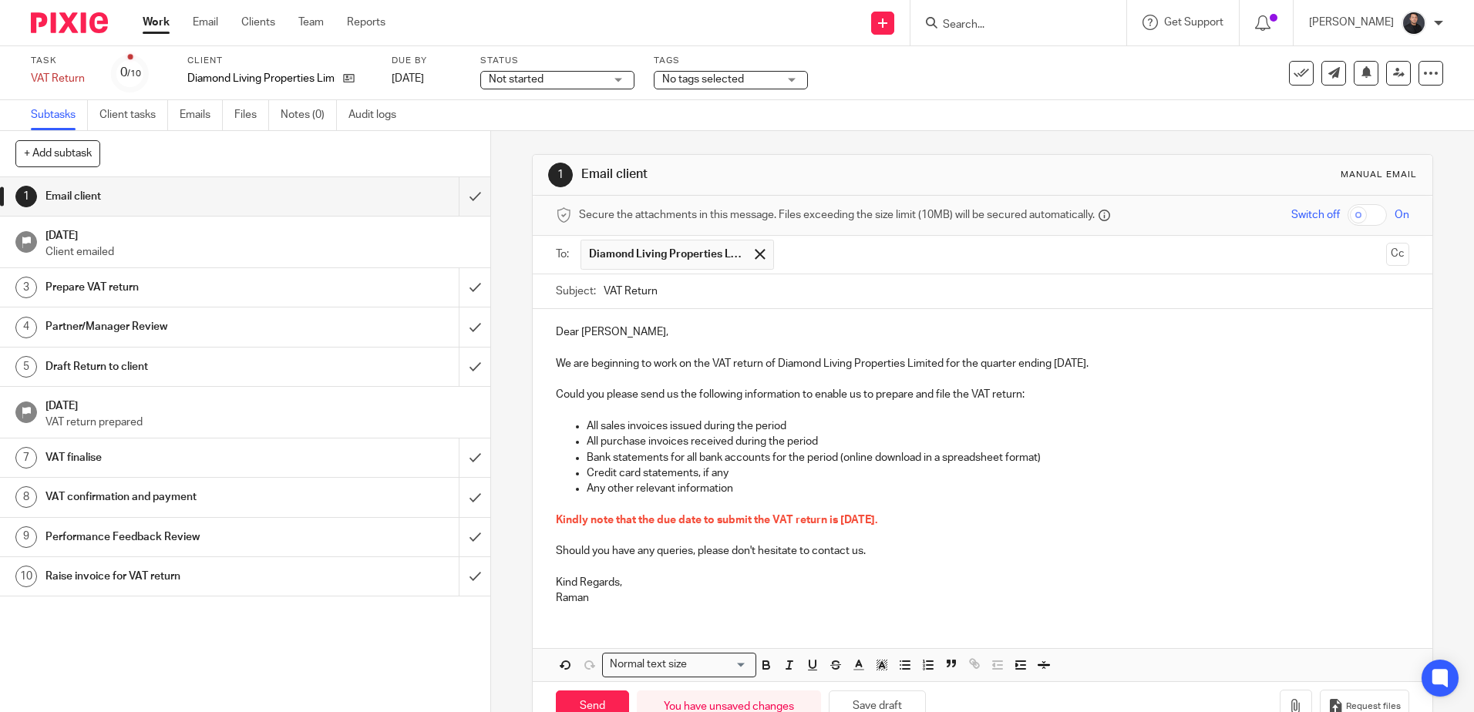
scroll to position [43, 0]
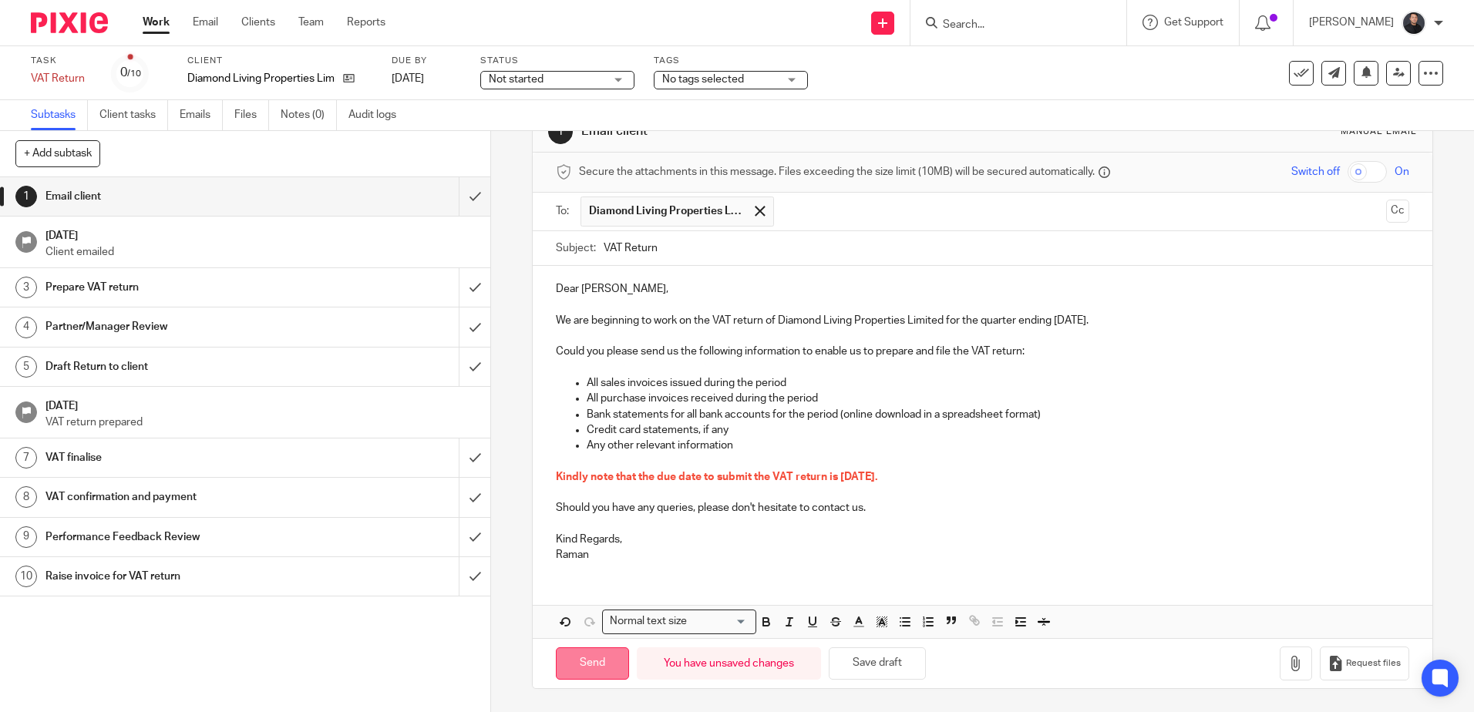
click at [600, 670] on input "Send" at bounding box center [592, 664] width 73 height 33
type input "Sent"
